Goal: Navigation & Orientation: Understand site structure

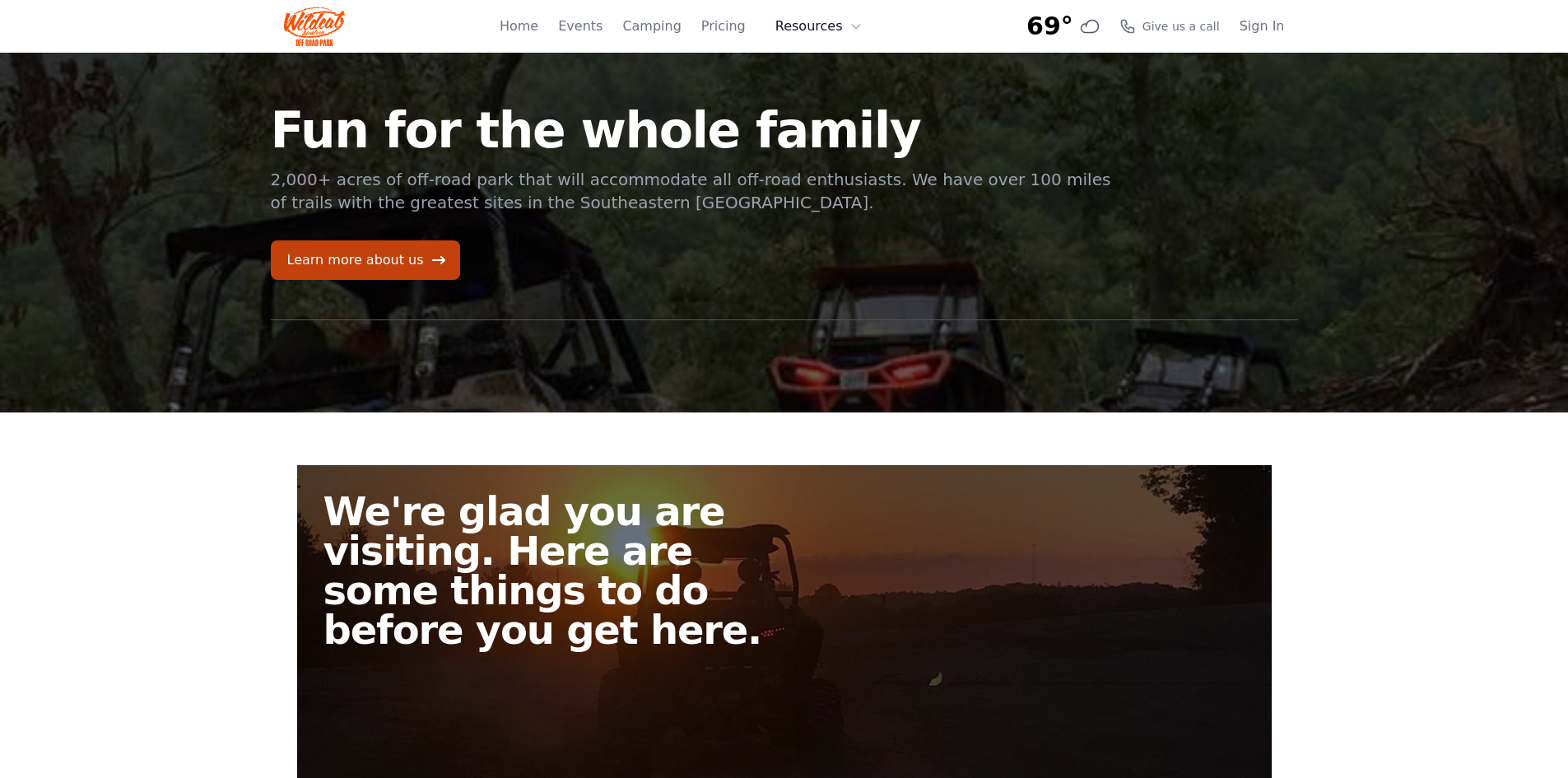
click at [796, 25] on button "Resources" at bounding box center [820, 26] width 107 height 33
click at [746, 30] on link "Pricing" at bounding box center [724, 26] width 44 height 20
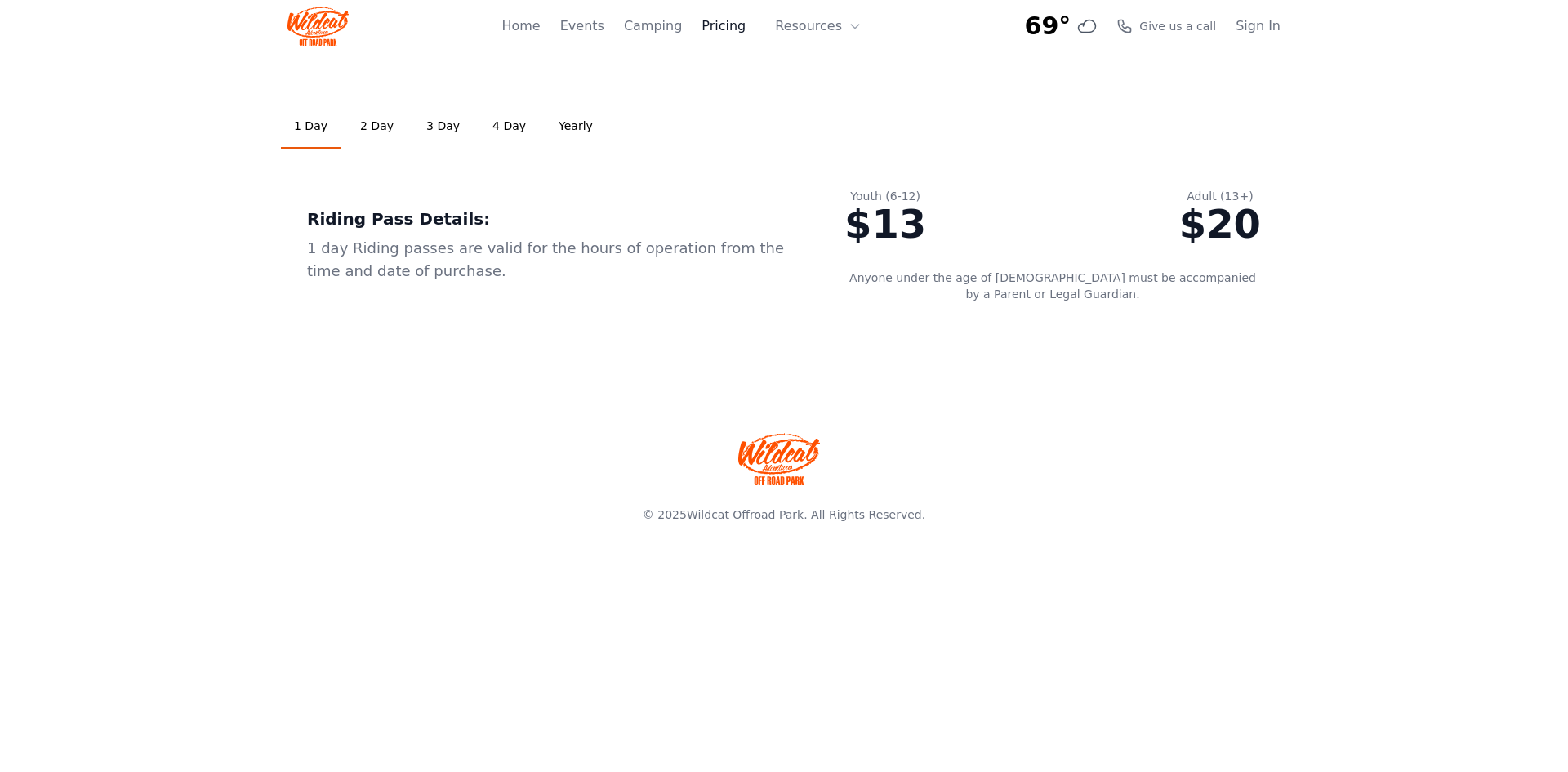
click at [719, 30] on link "Pricing" at bounding box center [724, 26] width 44 height 20
click at [850, 27] on icon at bounding box center [855, 27] width 13 height 13
click at [827, 60] on link "About" at bounding box center [844, 67] width 157 height 30
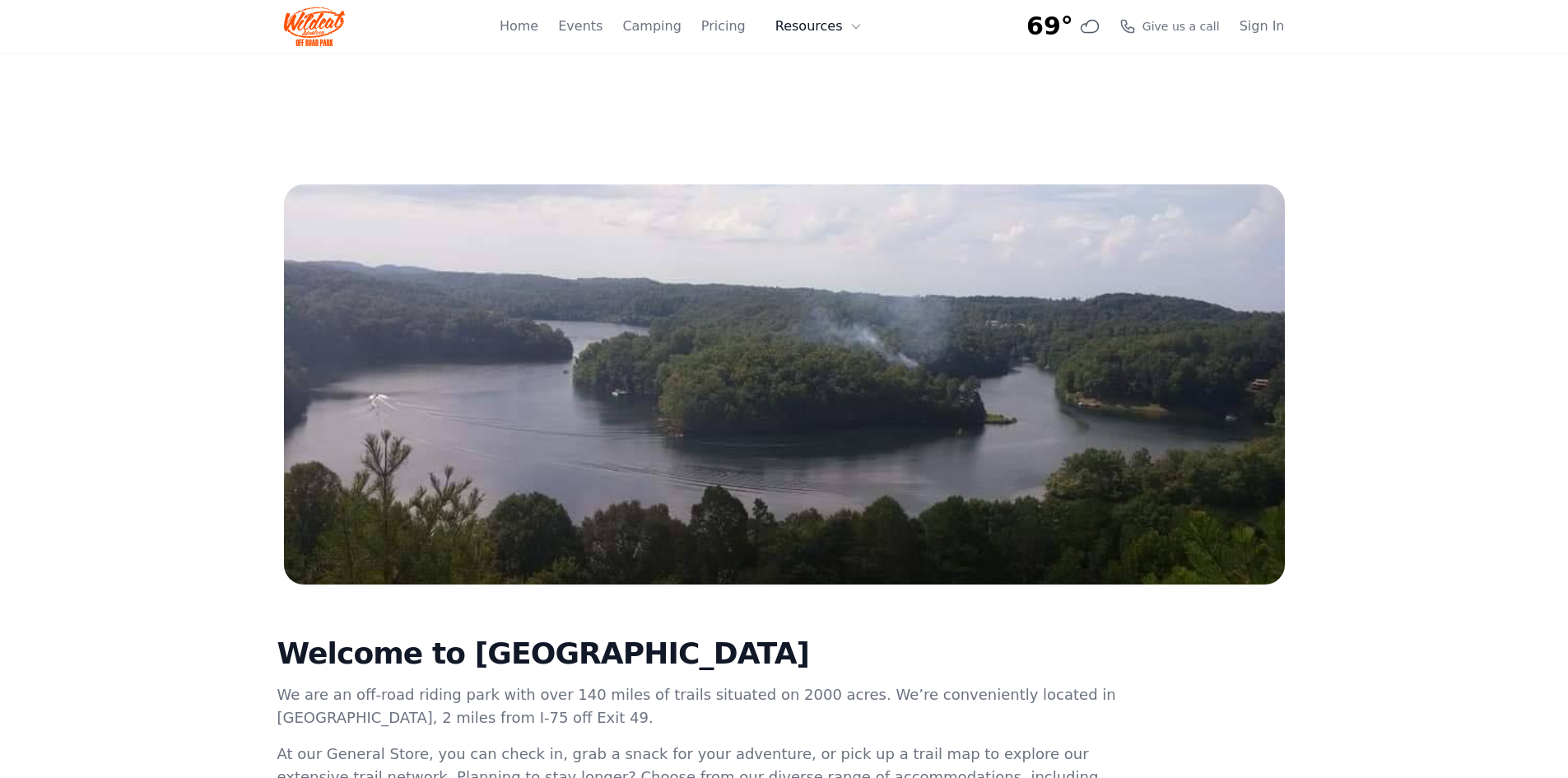
click at [839, 33] on button "Resources" at bounding box center [820, 26] width 107 height 33
click at [830, 89] on link "FAQ" at bounding box center [844, 97] width 158 height 30
